Goal: Task Accomplishment & Management: Manage account settings

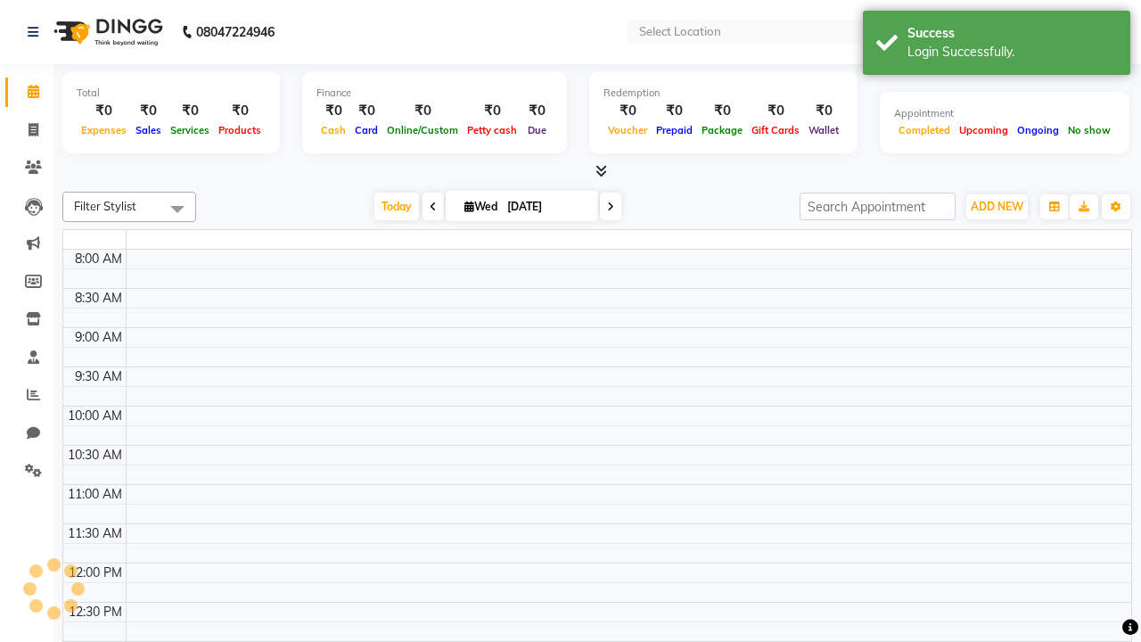
select select "en"
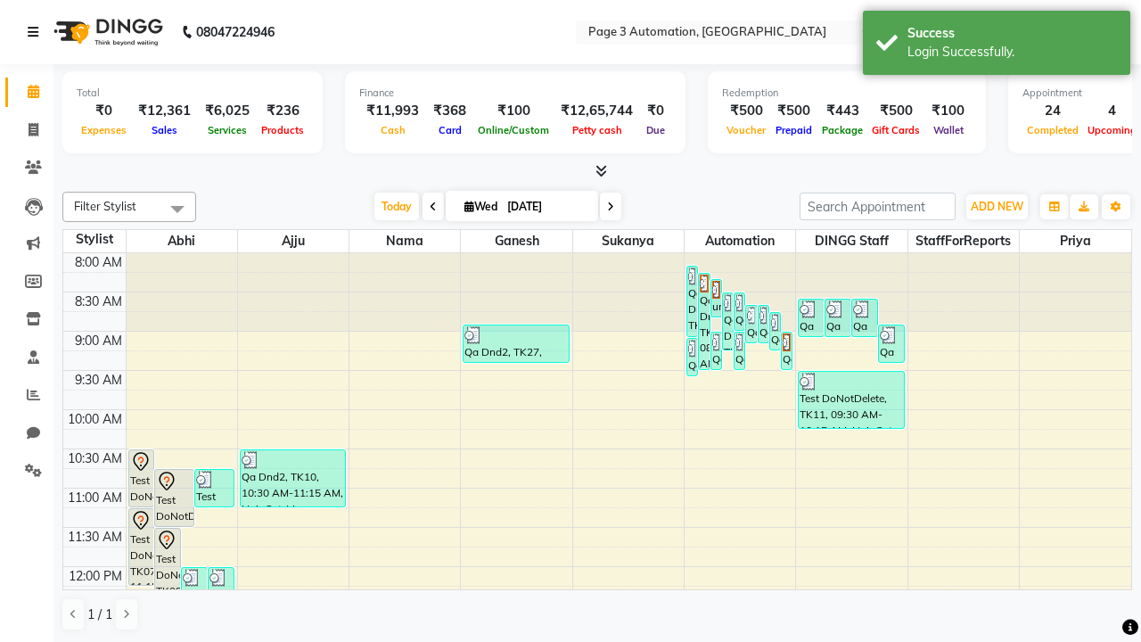
click at [37, 32] on icon at bounding box center [33, 32] width 11 height 12
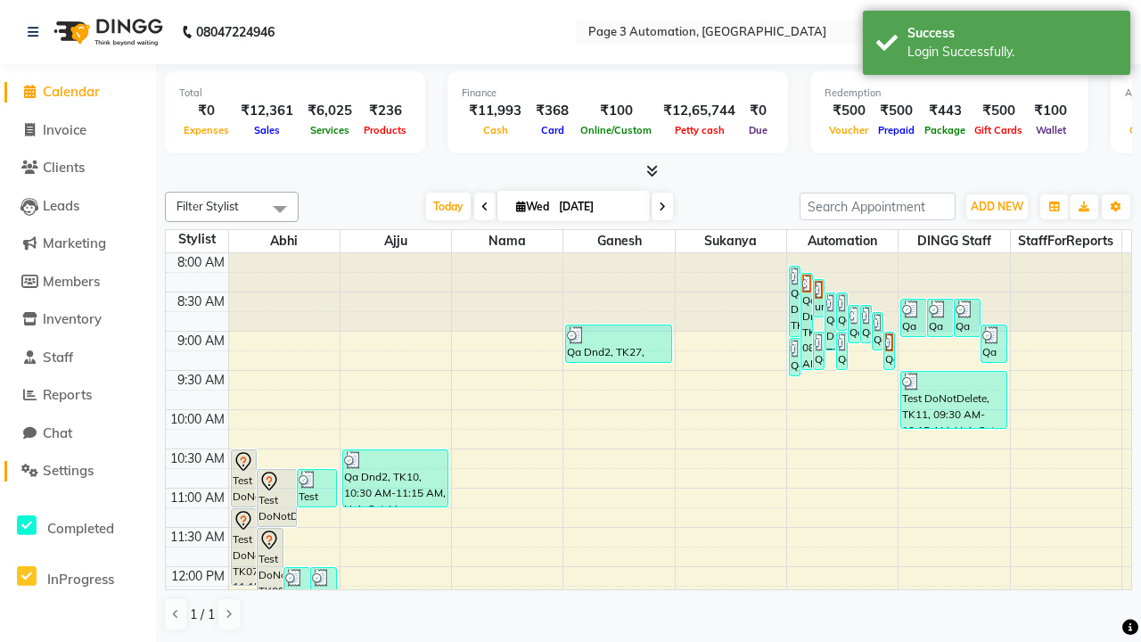
click at [78, 471] on span "Settings" at bounding box center [68, 470] width 51 height 17
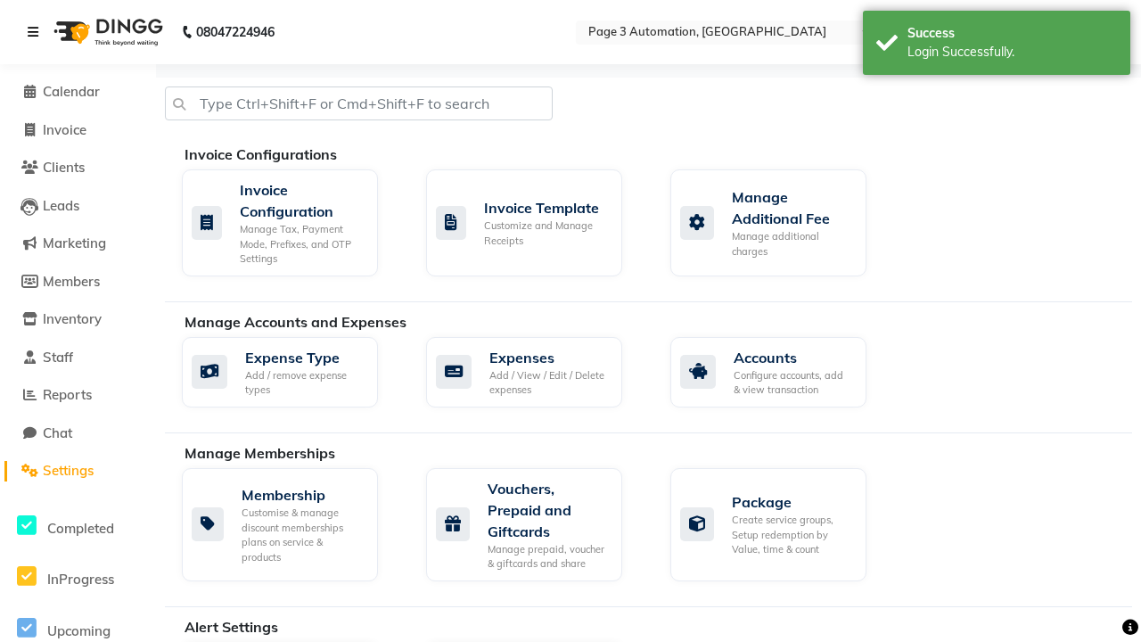
click at [37, 32] on icon at bounding box center [33, 32] width 11 height 12
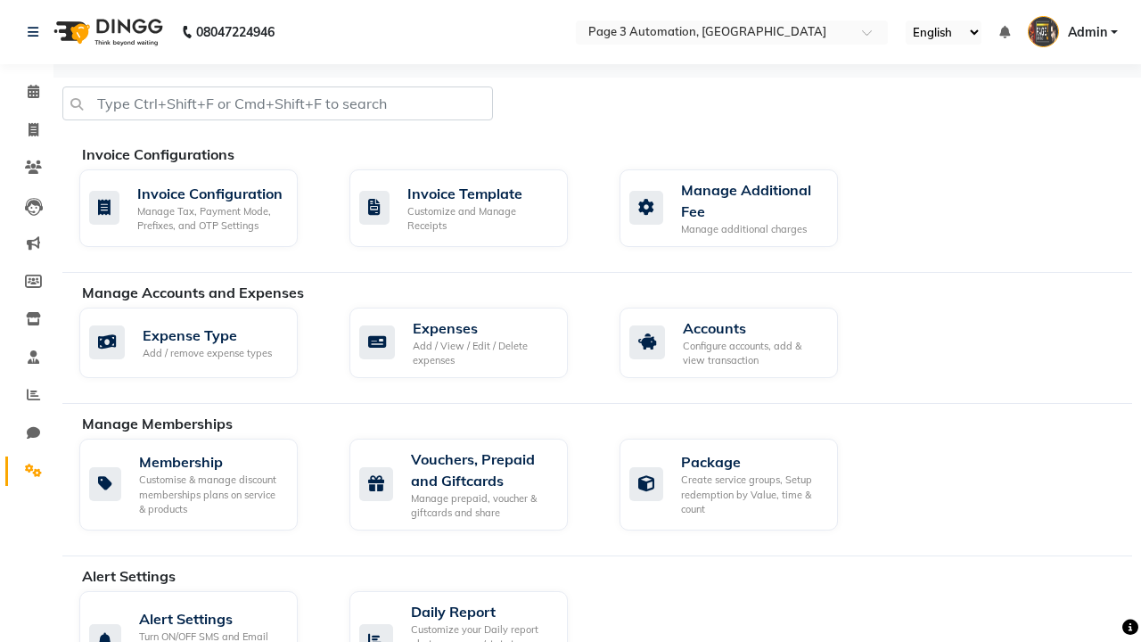
click at [27, 471] on icon at bounding box center [33, 470] width 17 height 13
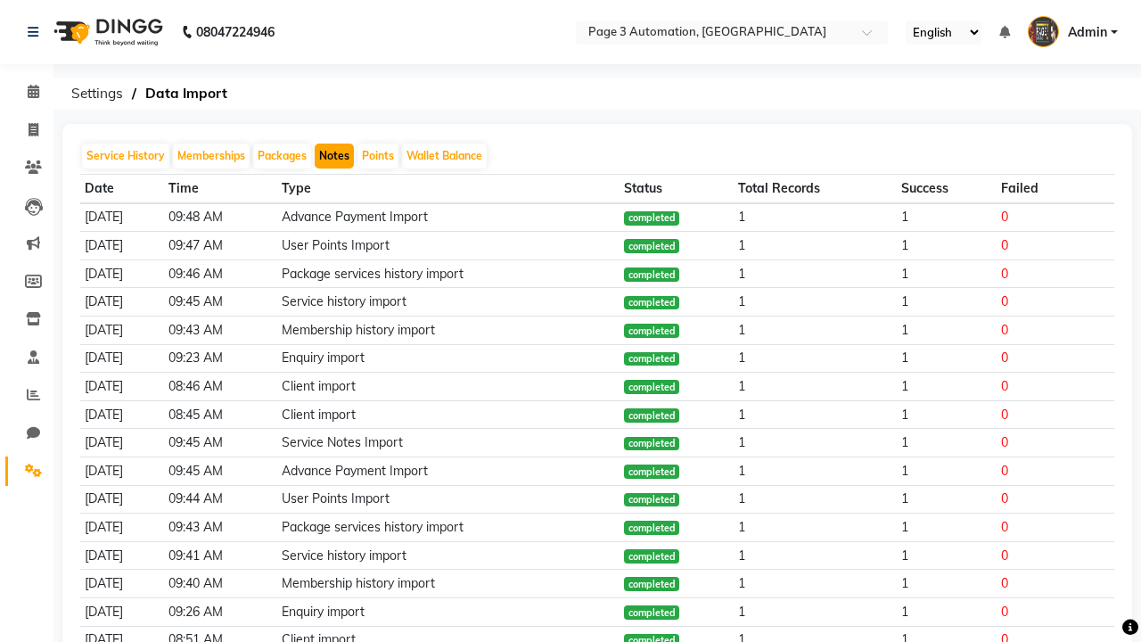
click at [334, 156] on button "Notes" at bounding box center [334, 156] width 39 height 25
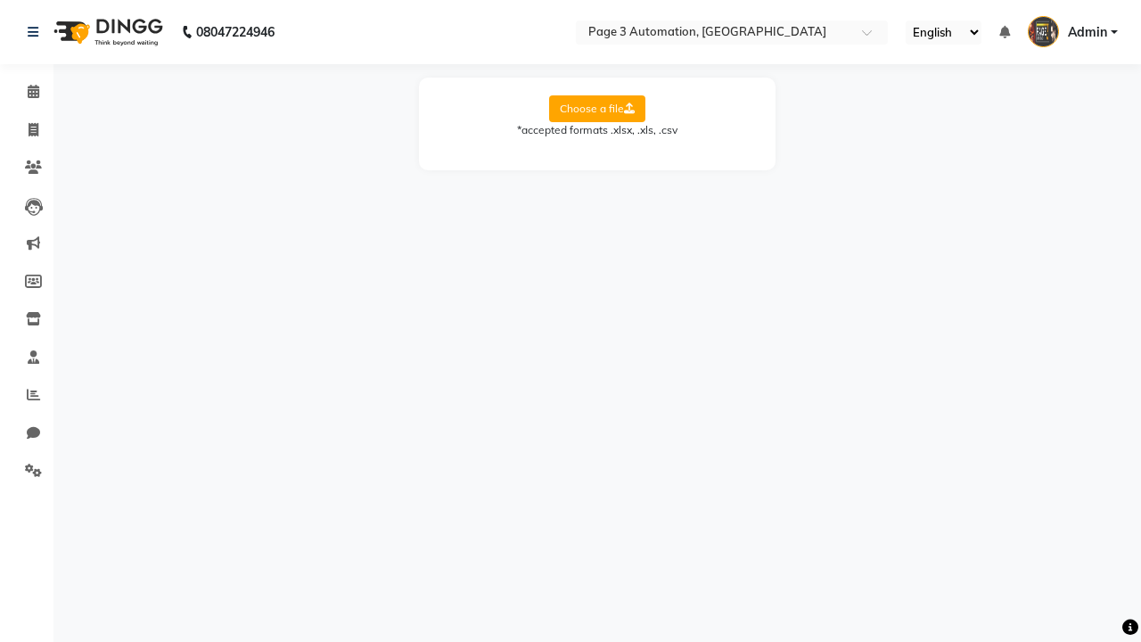
select select "Sheet1"
select select "Name"
select select "Mobile"
select select "Note"
select select "Service Date"
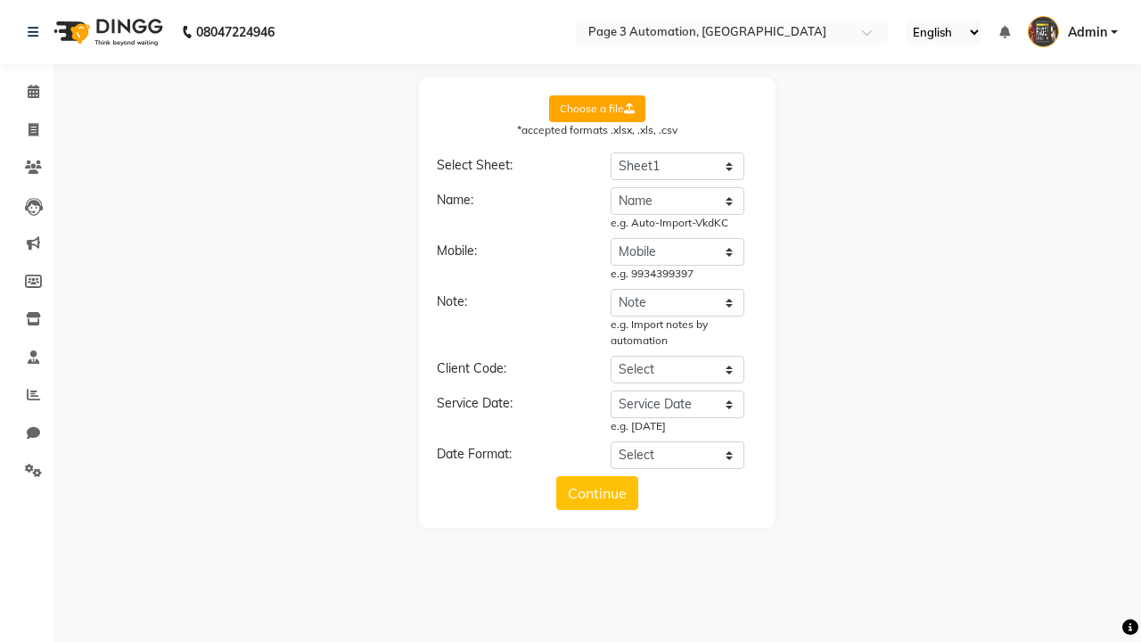
select select "DD/MM/YYYY"
click at [597, 493] on button "Continue" at bounding box center [597, 493] width 82 height 34
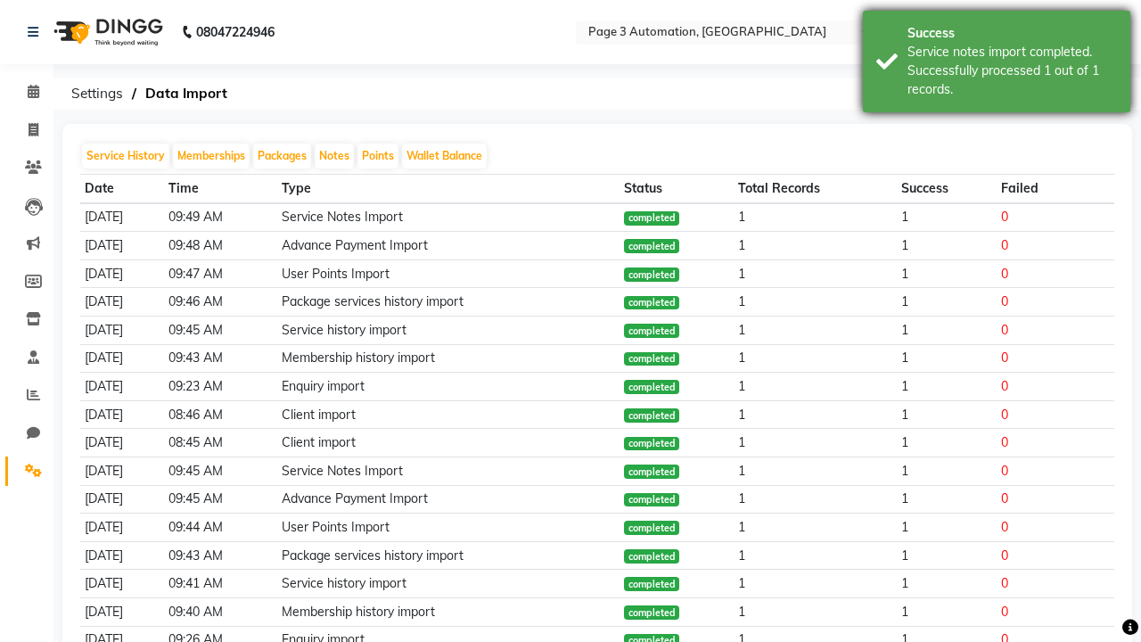
click at [997, 64] on div "Service notes import completed. Successfully processed 1 out of 1 records." at bounding box center [1011, 71] width 209 height 56
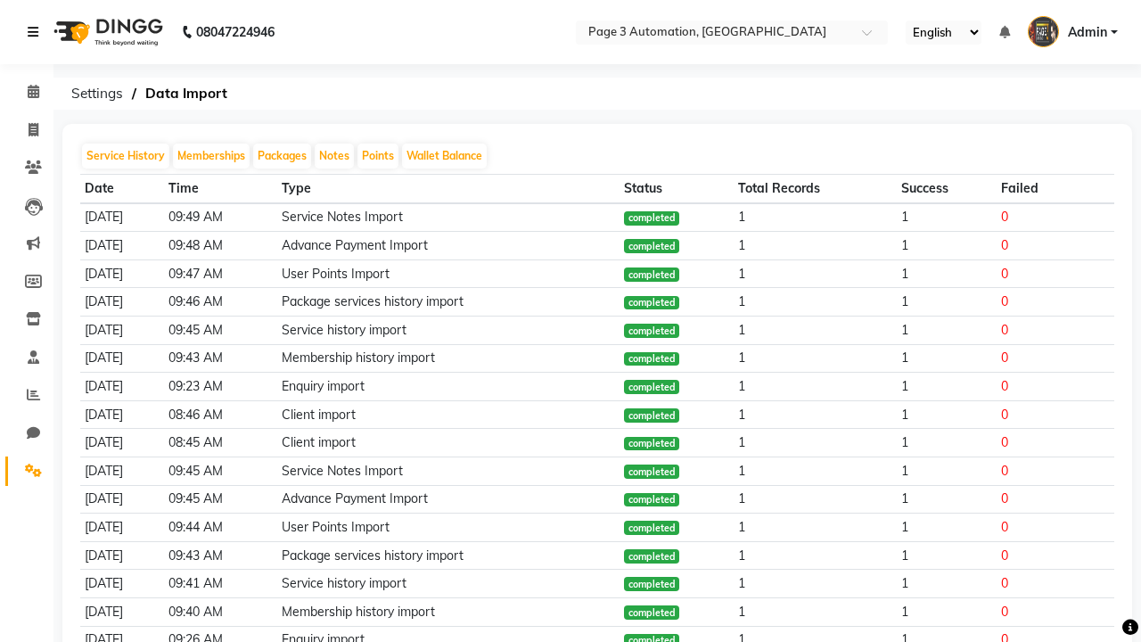
click at [37, 32] on icon at bounding box center [33, 32] width 11 height 12
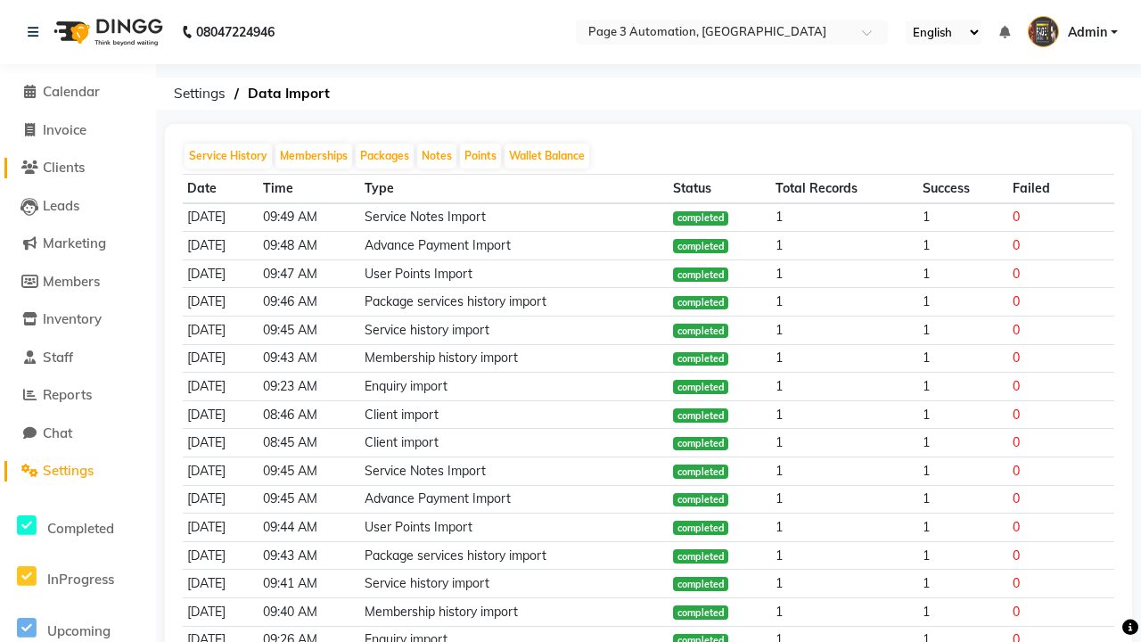
click at [78, 168] on span "Clients" at bounding box center [64, 167] width 42 height 17
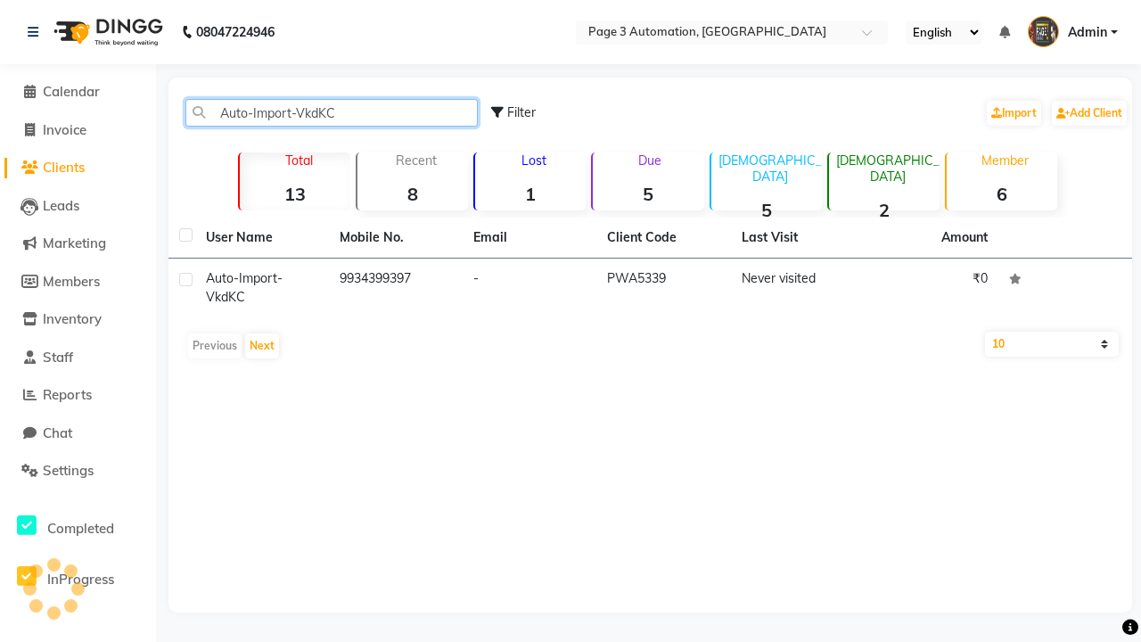
type input "Auto-Import-VkdKC"
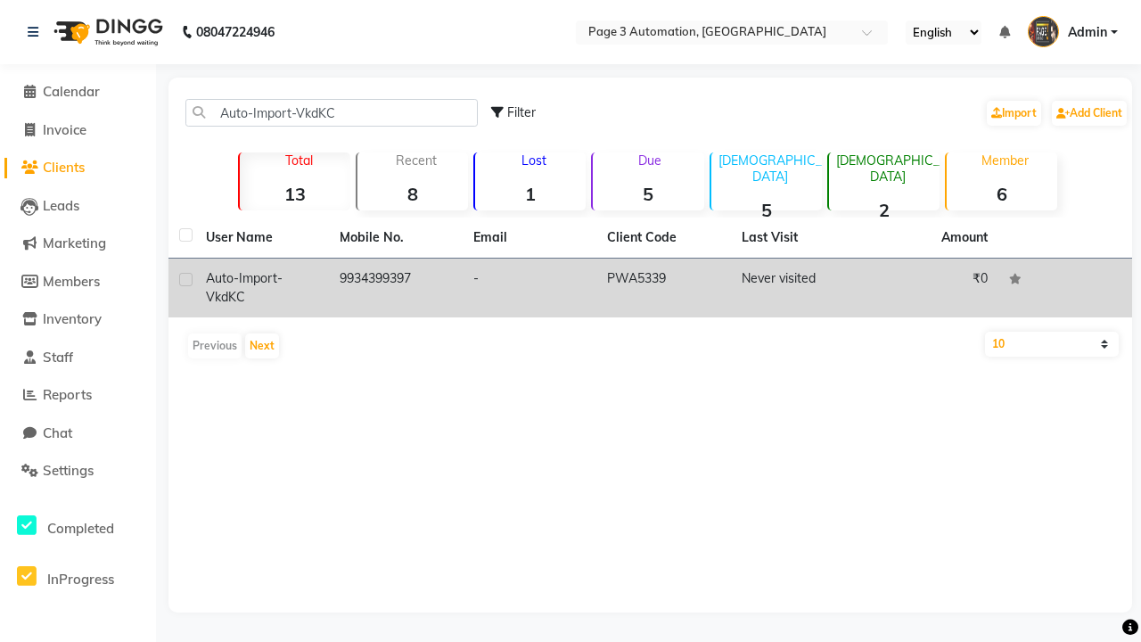
click at [650, 288] on td "PWA5339" at bounding box center [663, 288] width 134 height 59
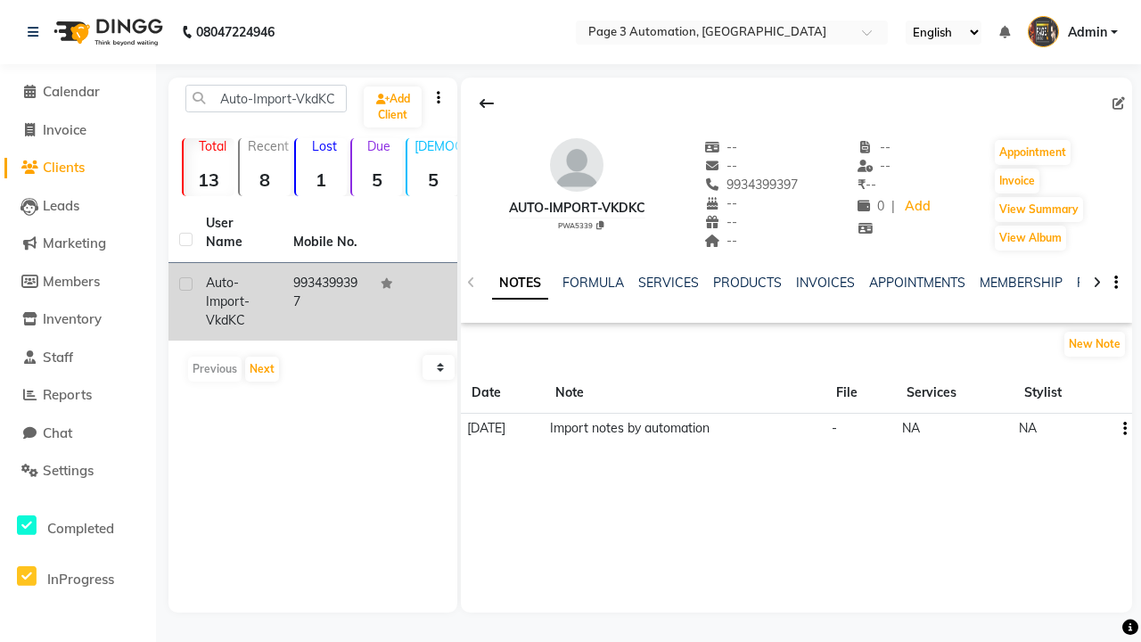
click at [520, 283] on link "NOTES" at bounding box center [520, 283] width 56 height 32
click at [487, 103] on icon at bounding box center [487, 103] width 14 height 14
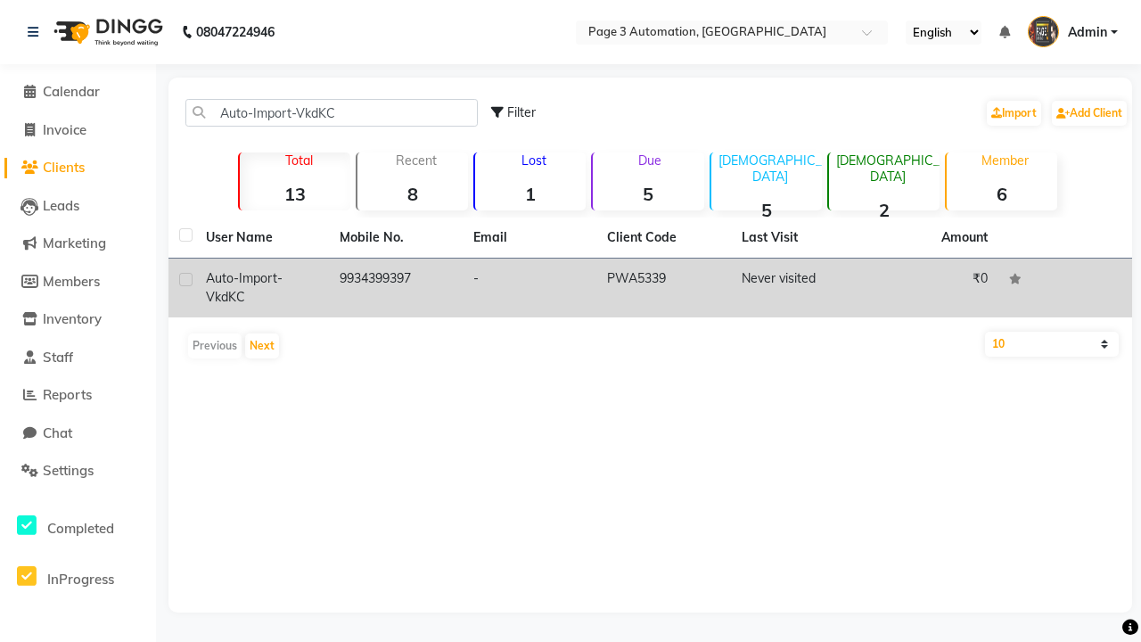
click at [185, 279] on label at bounding box center [185, 279] width 13 height 13
click at [185, 279] on input "checkbox" at bounding box center [185, 281] width 12 height 12
checkbox input "true"
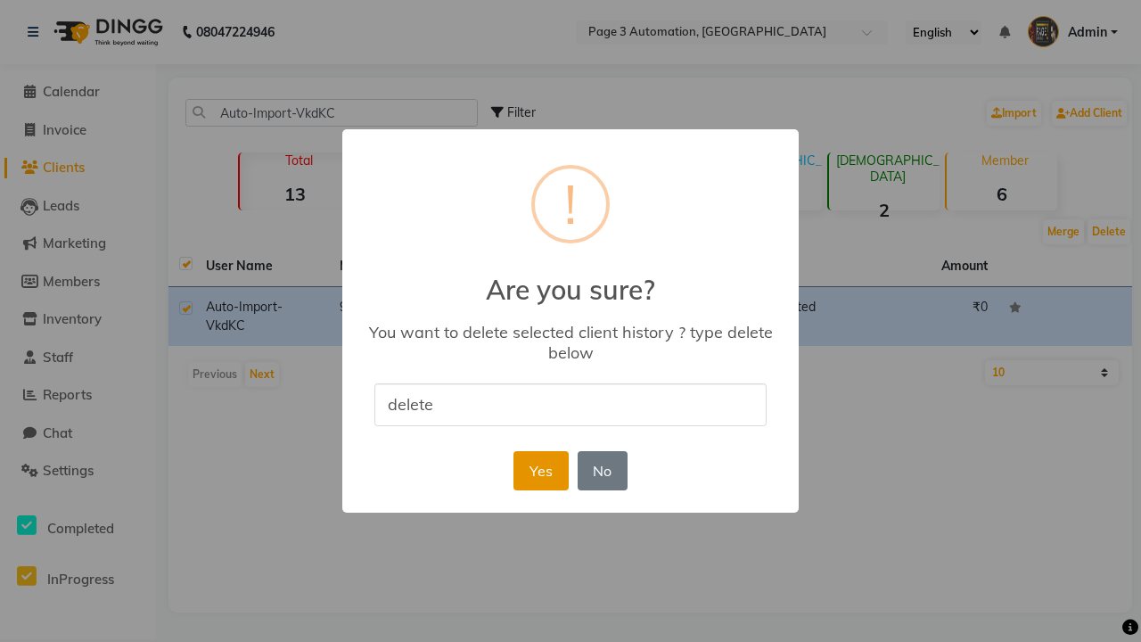
type input "delete"
click at [540, 470] on button "Yes" at bounding box center [540, 470] width 54 height 39
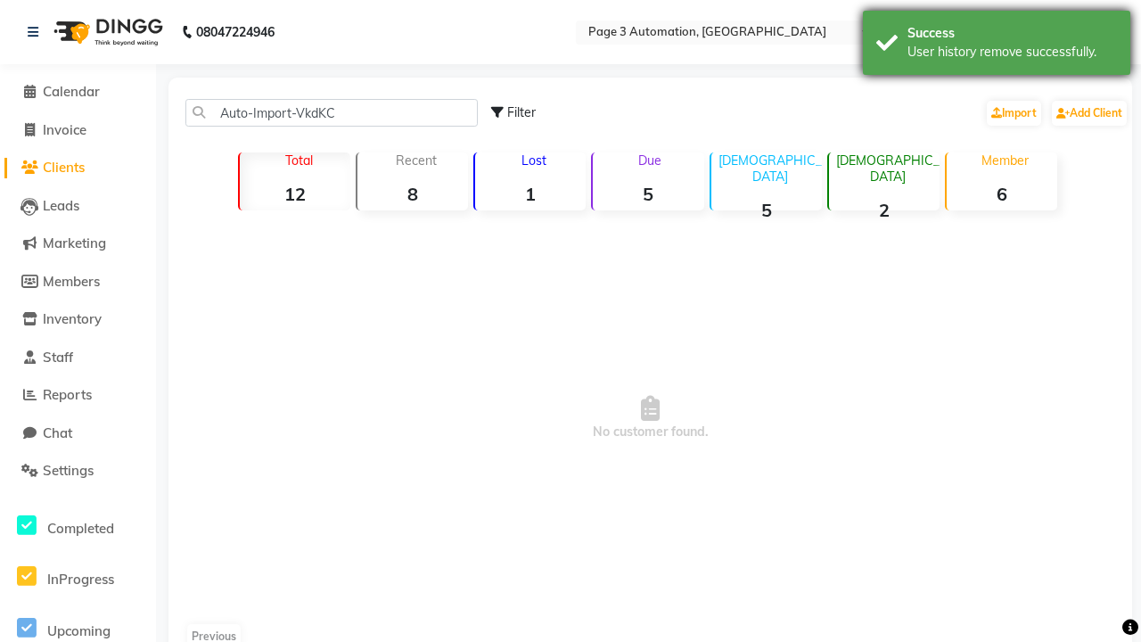
click at [997, 45] on div "User history remove successfully." at bounding box center [1011, 52] width 209 height 19
click at [1072, 32] on span "Admin" at bounding box center [1087, 32] width 39 height 19
